Goal: Check status: Check status

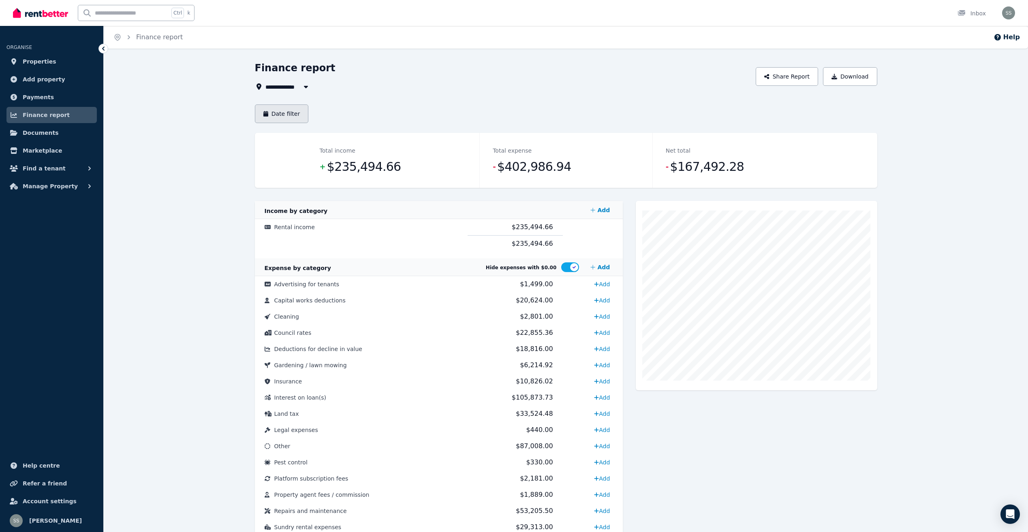
click at [281, 110] on button "Date filter" at bounding box center [282, 113] width 54 height 19
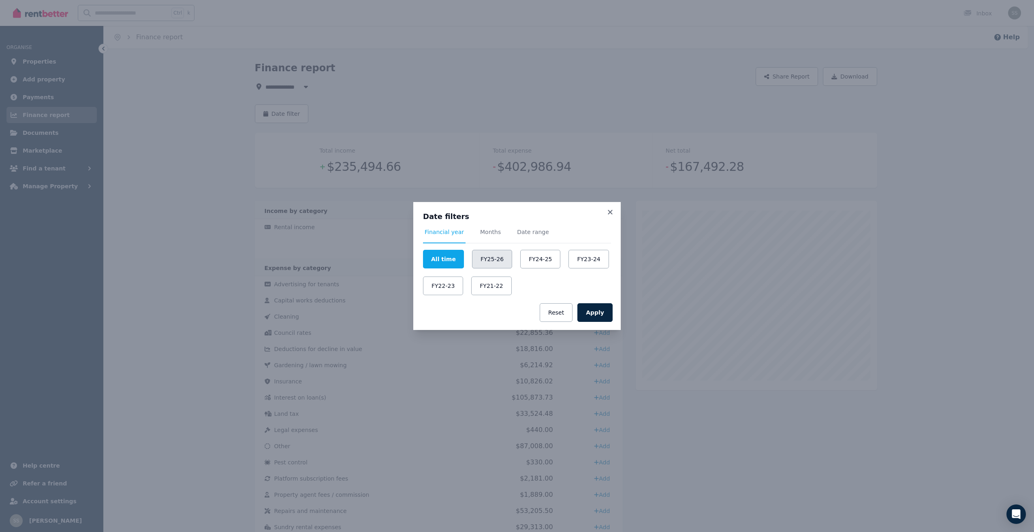
click at [489, 258] on button "FY25-26" at bounding box center [492, 259] width 40 height 19
click at [598, 314] on button "Apply" at bounding box center [594, 312] width 35 height 19
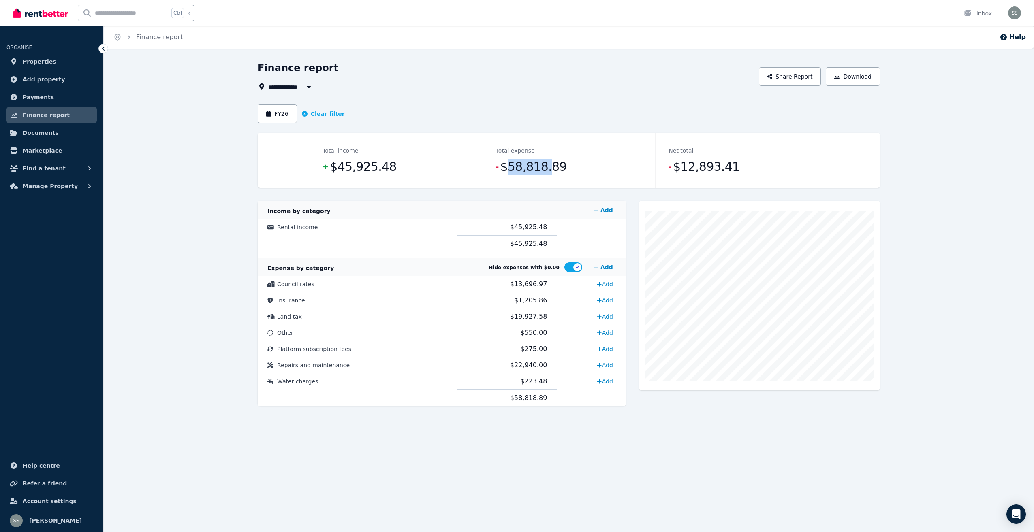
drag, startPoint x: 504, startPoint y: 168, endPoint x: 544, endPoint y: 168, distance: 39.7
click at [544, 168] on span "$58,818.89" at bounding box center [533, 167] width 66 height 16
